Goal: Feedback & Contribution: Leave review/rating

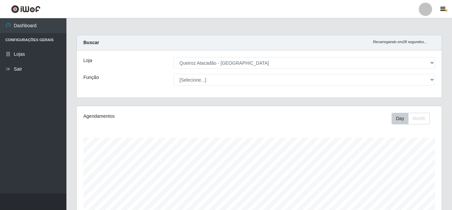
select select "225"
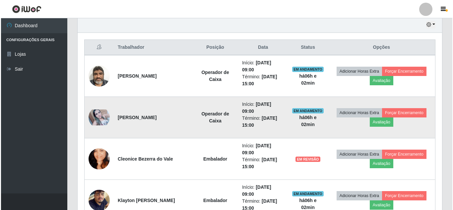
scroll to position [138, 365]
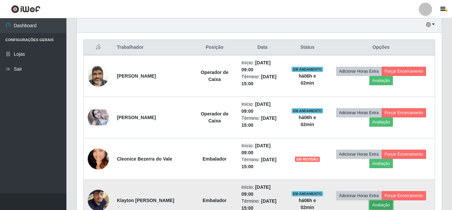
click at [381, 205] on button "Avaliação" at bounding box center [381, 204] width 24 height 9
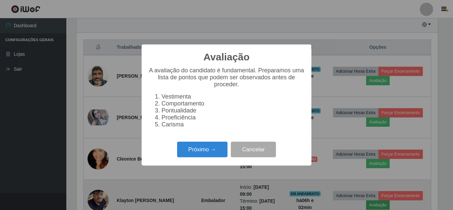
scroll to position [138, 361]
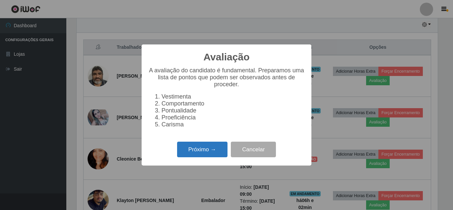
click at [194, 152] on button "Próximo →" at bounding box center [202, 150] width 50 height 16
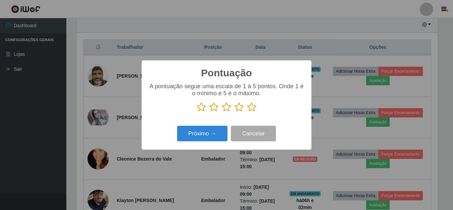
click at [253, 110] on icon at bounding box center [251, 107] width 9 height 10
click at [247, 112] on input "radio" at bounding box center [247, 112] width 0 height 0
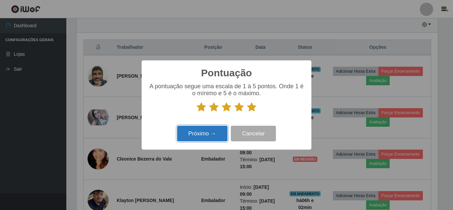
click at [202, 131] on button "Próximo →" at bounding box center [202, 134] width 50 height 16
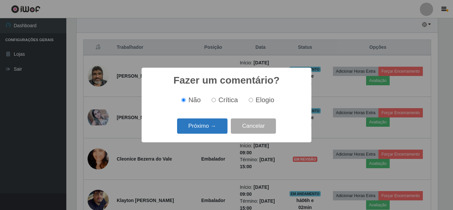
click at [224, 120] on button "Próximo →" at bounding box center [202, 126] width 50 height 16
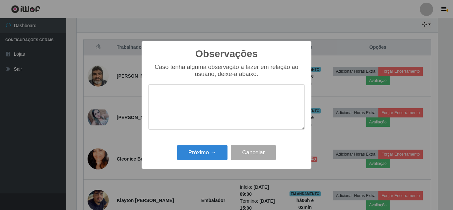
click at [220, 103] on textarea at bounding box center [226, 106] width 157 height 45
type textarea "pontual"
click at [189, 154] on button "Próximo →" at bounding box center [202, 153] width 50 height 16
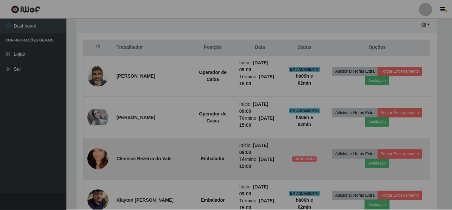
scroll to position [138, 365]
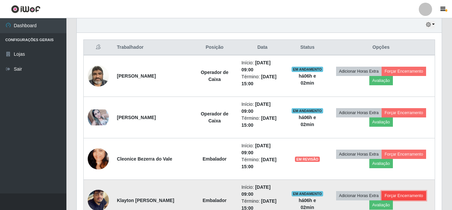
click at [414, 197] on button "Forçar Encerramento" at bounding box center [403, 195] width 44 height 9
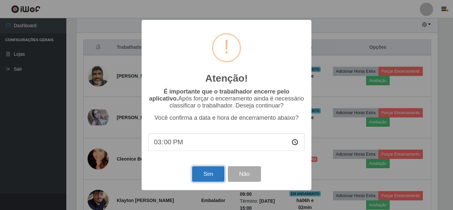
click at [214, 178] on button "Sim" at bounding box center [208, 174] width 32 height 16
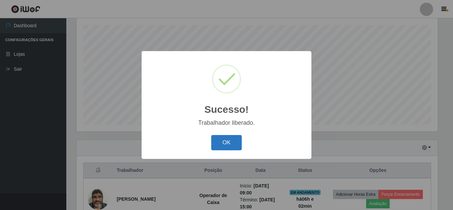
click at [237, 144] on button "OK" at bounding box center [226, 143] width 31 height 16
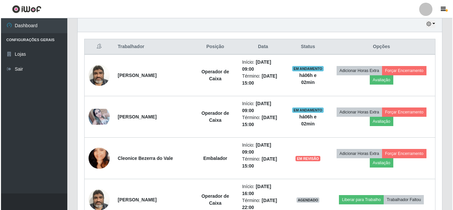
scroll to position [240, 0]
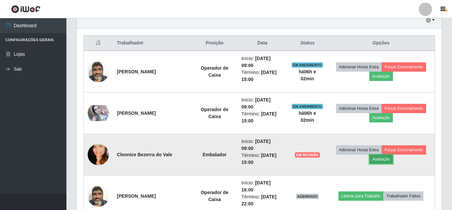
click at [382, 158] on button "Avaliação" at bounding box center [381, 159] width 24 height 9
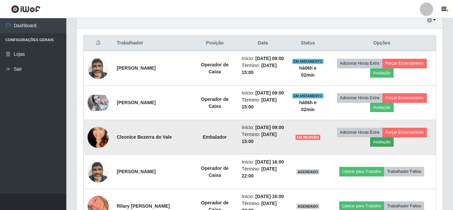
scroll to position [138, 361]
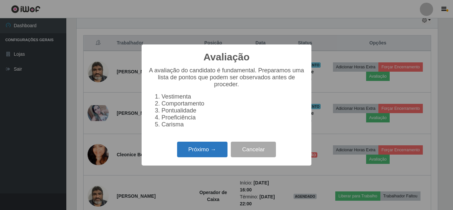
click at [219, 150] on button "Próximo →" at bounding box center [202, 150] width 50 height 16
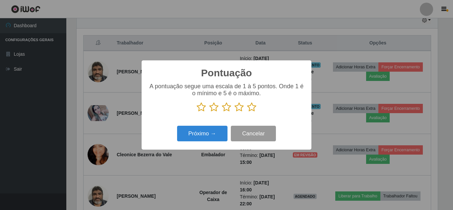
scroll to position [331701, 331477]
click at [252, 110] on icon at bounding box center [251, 107] width 9 height 10
click at [247, 112] on input "radio" at bounding box center [247, 112] width 0 height 0
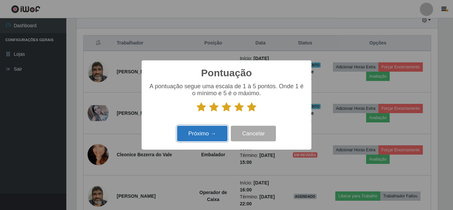
click at [225, 129] on button "Próximo →" at bounding box center [202, 134] width 50 height 16
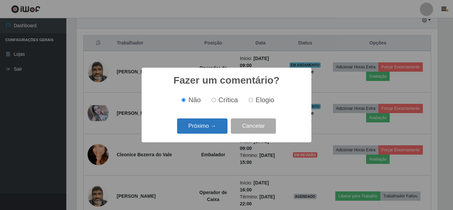
click at [221, 129] on button "Próximo →" at bounding box center [202, 126] width 50 height 16
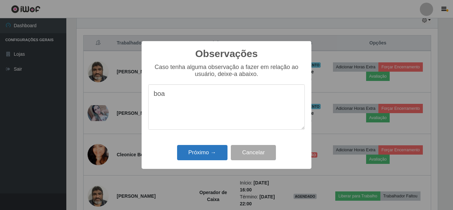
type textarea "boa"
click at [184, 154] on button "Próximo →" at bounding box center [202, 153] width 50 height 16
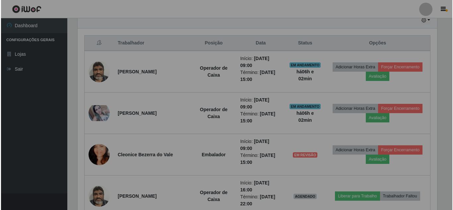
scroll to position [138, 365]
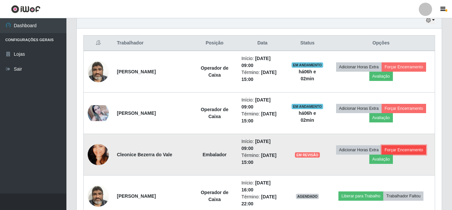
click at [413, 154] on button "Forçar Encerramento" at bounding box center [403, 149] width 44 height 9
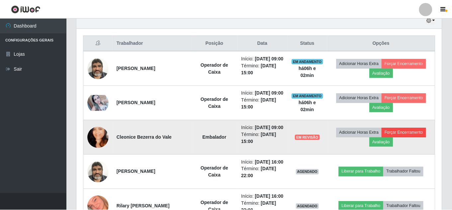
scroll to position [138, 361]
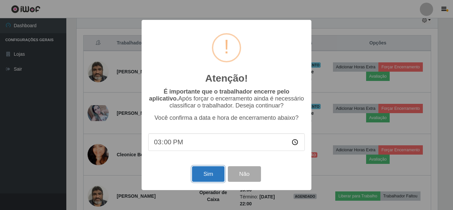
click at [222, 178] on button "Sim" at bounding box center [208, 174] width 32 height 16
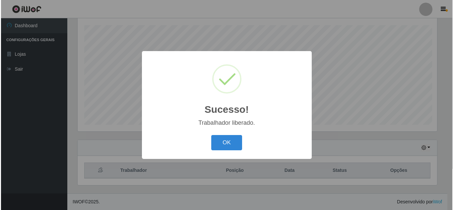
scroll to position [0, 0]
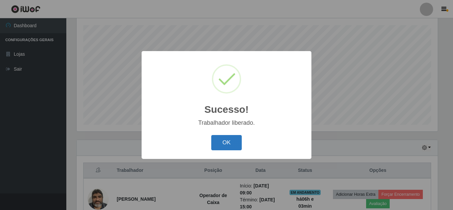
click at [227, 140] on button "OK" at bounding box center [226, 143] width 31 height 16
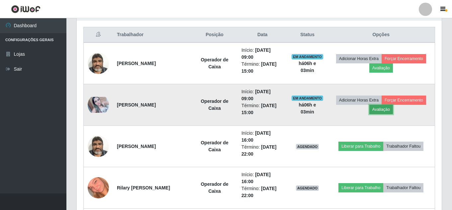
click at [376, 111] on button "Avaliação" at bounding box center [381, 109] width 24 height 9
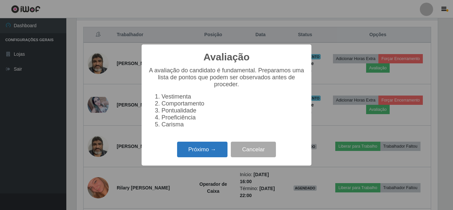
click at [202, 149] on button "Próximo →" at bounding box center [202, 150] width 50 height 16
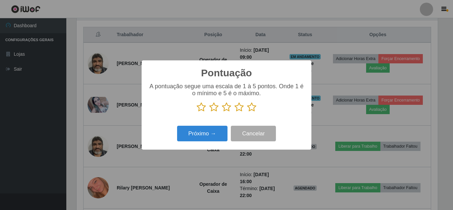
click at [200, 145] on div "Pontuação × A pontuação segue uma escala de 1 à 5 pontos. Onde 1 é o mínimo e 5…" at bounding box center [227, 104] width 170 height 89
click at [252, 108] on icon at bounding box center [251, 107] width 9 height 10
click at [247, 112] on input "radio" at bounding box center [247, 112] width 0 height 0
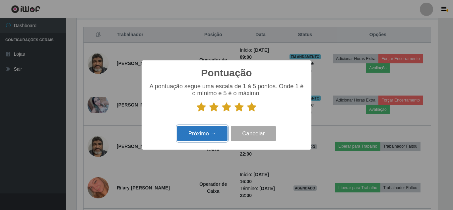
click at [187, 137] on button "Próximo →" at bounding box center [202, 134] width 50 height 16
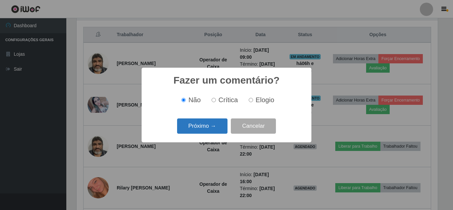
click at [209, 127] on button "Próximo →" at bounding box center [202, 126] width 50 height 16
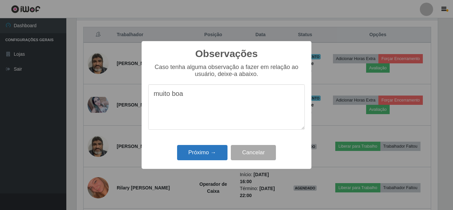
type textarea "muito boa"
click at [190, 150] on button "Próximo →" at bounding box center [202, 153] width 50 height 16
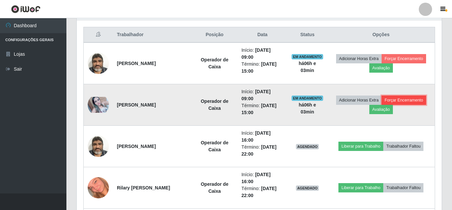
click at [398, 98] on button "Forçar Encerramento" at bounding box center [403, 100] width 44 height 9
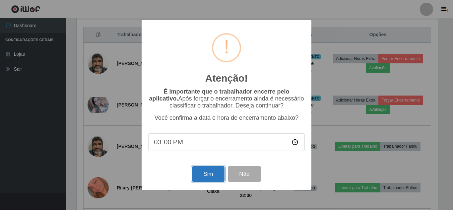
click at [208, 179] on button "Sim" at bounding box center [208, 174] width 32 height 16
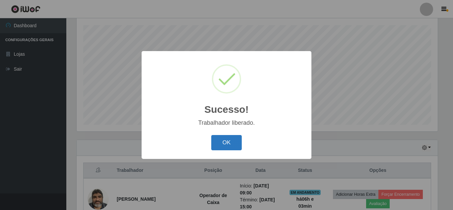
click at [232, 143] on button "OK" at bounding box center [226, 143] width 31 height 16
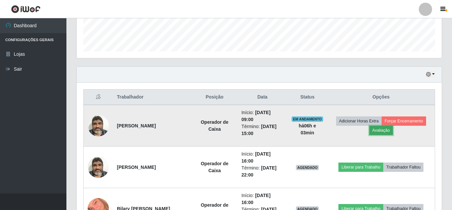
click at [386, 129] on button "Avaliação" at bounding box center [381, 130] width 24 height 9
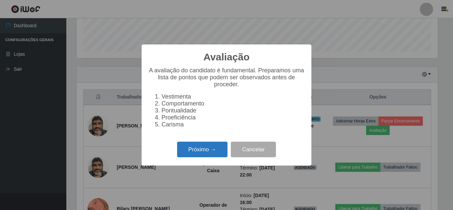
click at [189, 152] on button "Próximo →" at bounding box center [202, 150] width 50 height 16
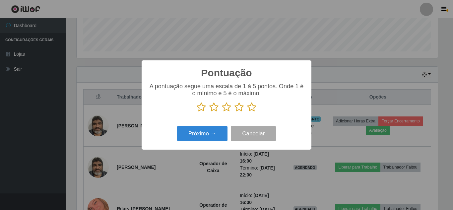
click at [253, 108] on icon at bounding box center [251, 107] width 9 height 10
click at [247, 112] on input "radio" at bounding box center [247, 112] width 0 height 0
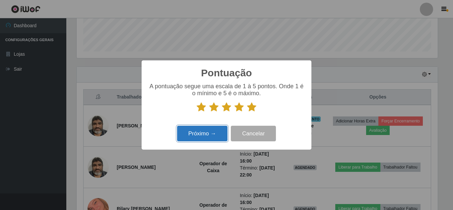
click at [216, 131] on button "Próximo →" at bounding box center [202, 134] width 50 height 16
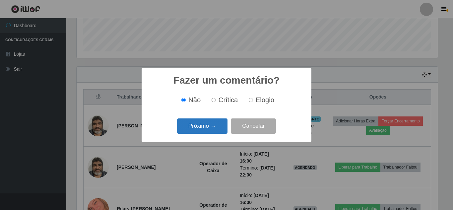
click at [216, 123] on button "Próximo →" at bounding box center [202, 126] width 50 height 16
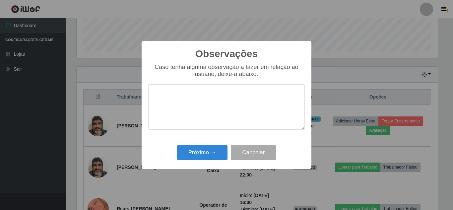
click at [210, 92] on textarea at bounding box center [226, 106] width 157 height 45
type textarea "pontual"
click at [199, 155] on button "Próximo →" at bounding box center [202, 153] width 50 height 16
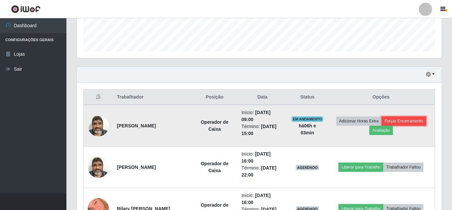
click at [403, 121] on button "Forçar Encerramento" at bounding box center [403, 120] width 44 height 9
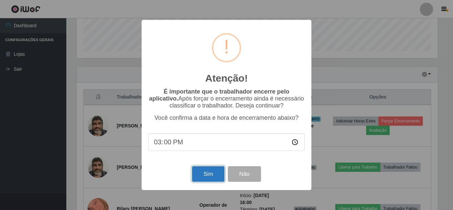
click at [212, 170] on button "Sim" at bounding box center [208, 174] width 32 height 16
